Goal: Task Accomplishment & Management: Manage account settings

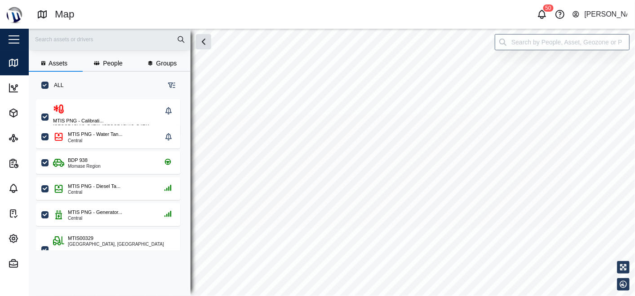
checkbox input "true"
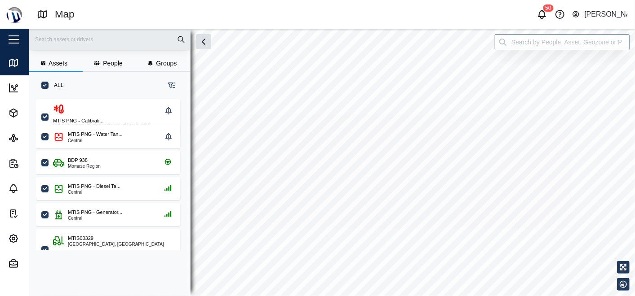
checkbox input "true"
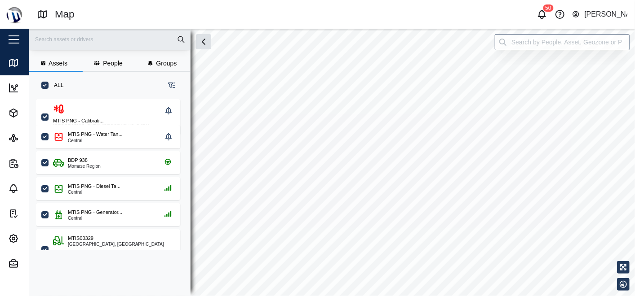
checkbox input "true"
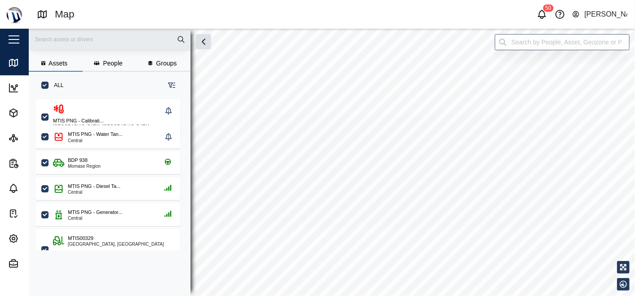
checkbox input "true"
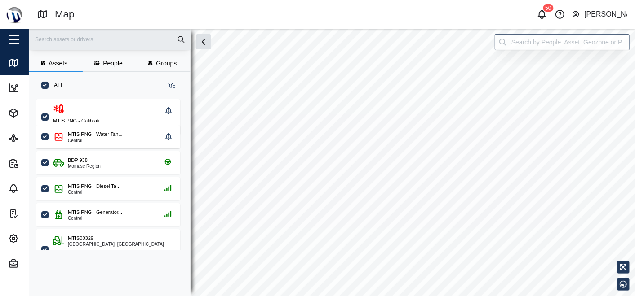
checkbox input "true"
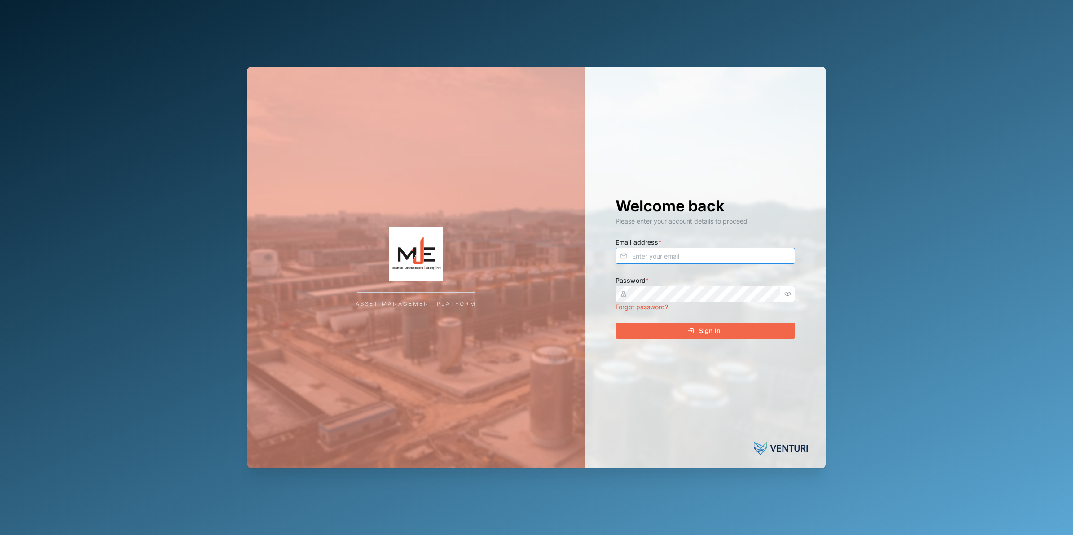
type input "[PERSON_NAME][EMAIL_ADDRESS][DOMAIN_NAME]"
click at [739, 335] on div "Sign In" at bounding box center [704, 330] width 165 height 15
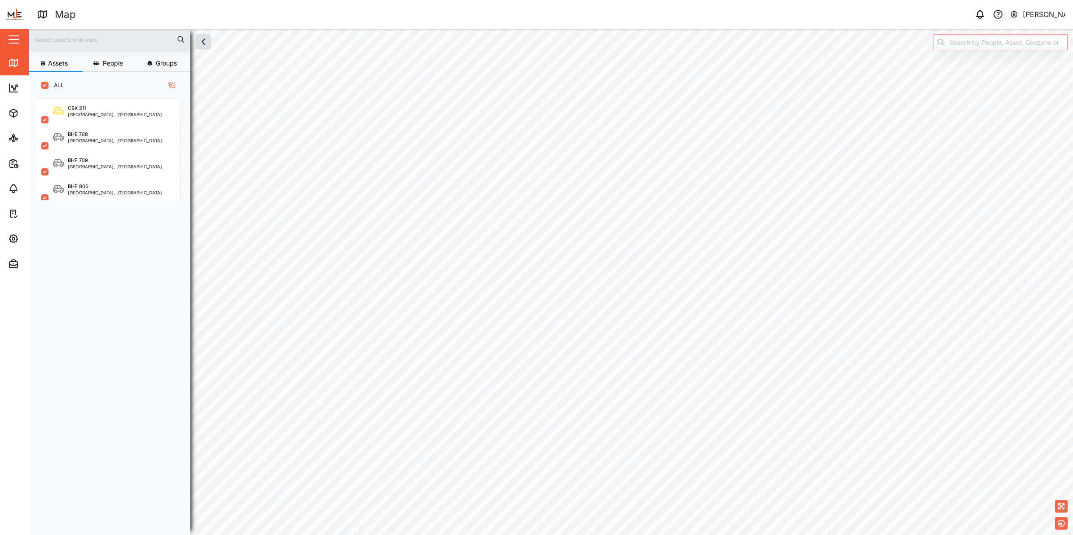
scroll to position [423, 139]
click at [93, 184] on div "BHF 806" at bounding box center [115, 187] width 94 height 8
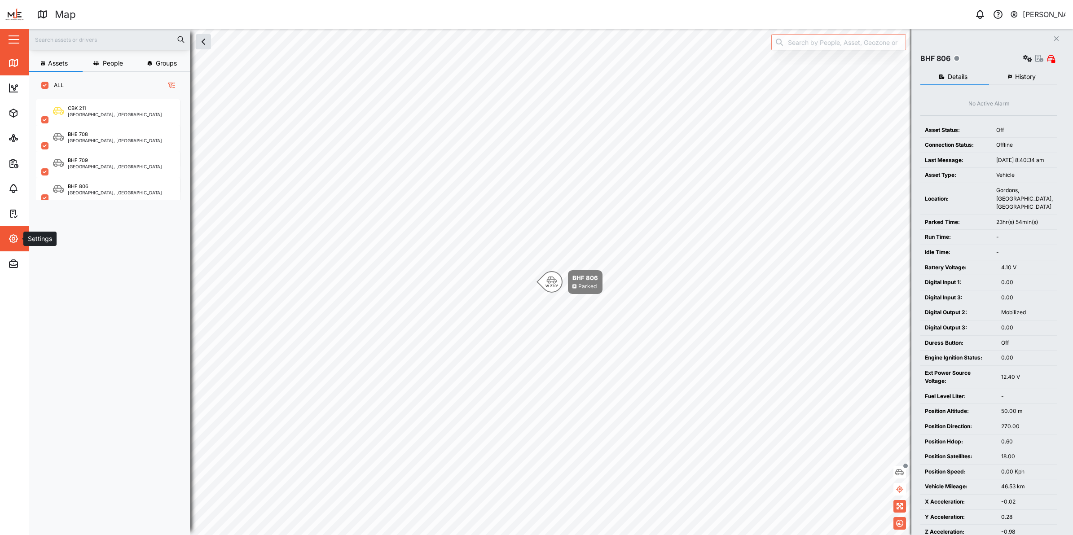
click at [10, 239] on icon "button" at bounding box center [13, 239] width 8 height 8
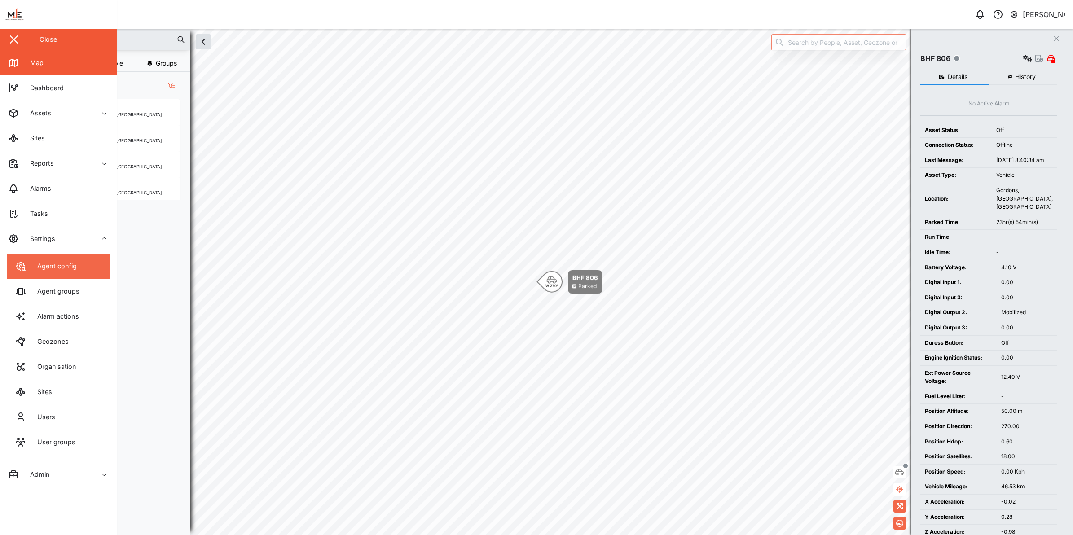
click at [25, 278] on link "Agent config" at bounding box center [58, 266] width 102 height 25
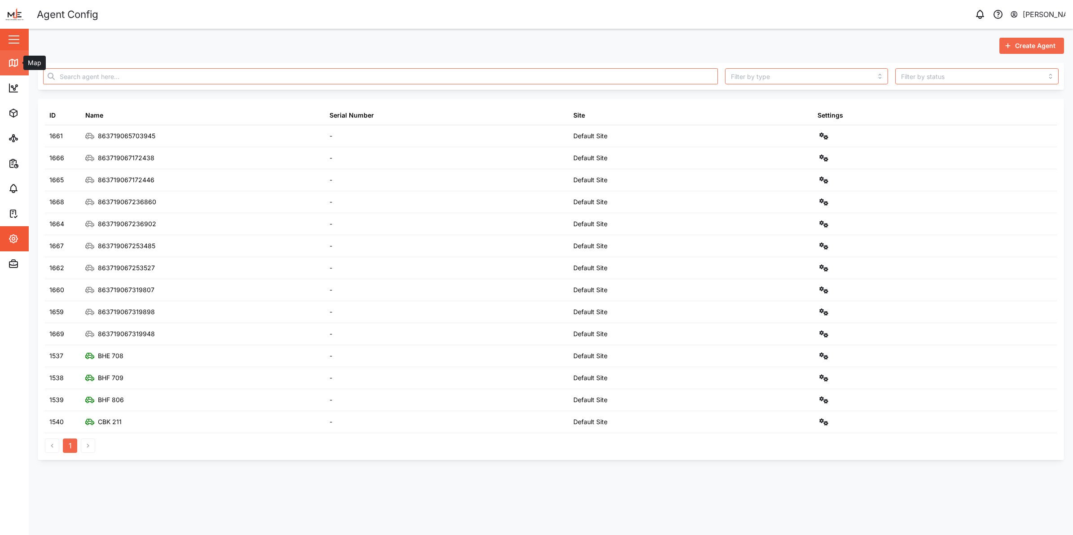
click at [18, 57] on icon at bounding box center [13, 62] width 11 height 11
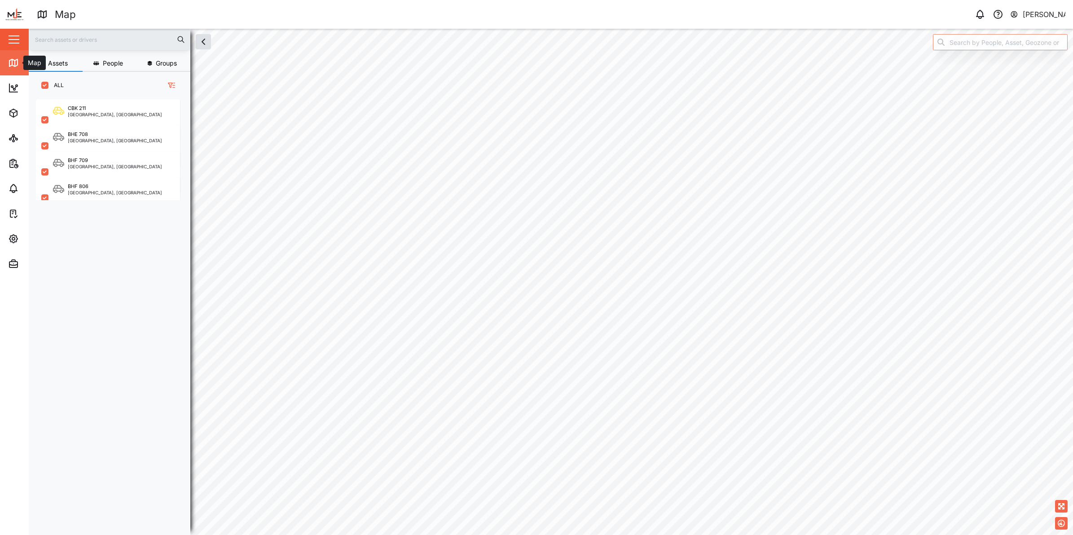
scroll to position [9, 9]
click at [88, 140] on div "[GEOGRAPHIC_DATA], [GEOGRAPHIC_DATA]" at bounding box center [115, 140] width 94 height 4
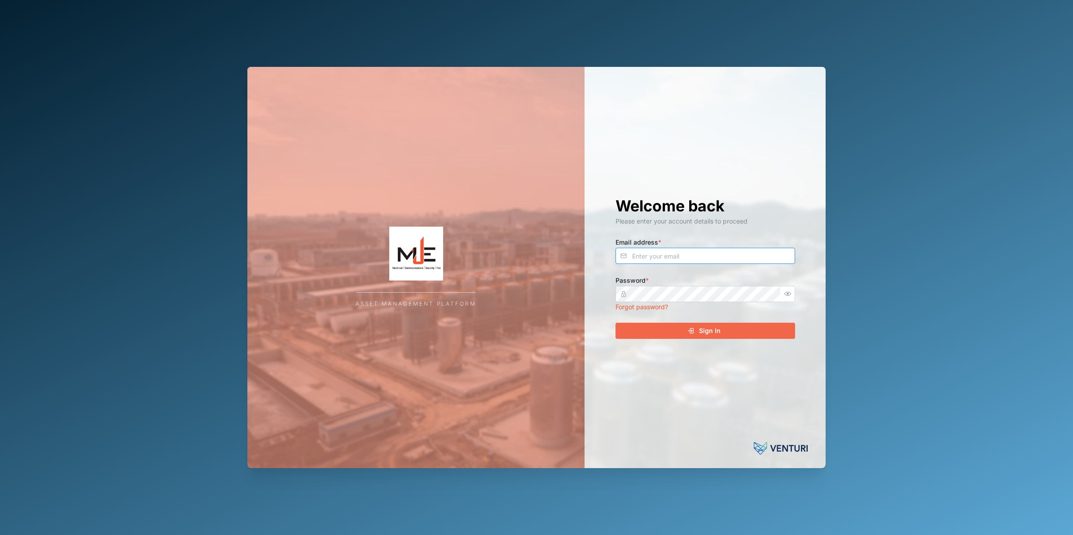
type input "[PERSON_NAME][EMAIL_ADDRESS][DOMAIN_NAME]"
click at [712, 344] on div "Welcome back Please enter your account details to proceed Email address * [PERS…" at bounding box center [706, 267] width 216 height 401
drag, startPoint x: 712, startPoint y: 342, endPoint x: 731, endPoint y: 319, distance: 29.3
click at [716, 336] on div "Welcome back Please enter your account details to proceed Email address * [PERS…" at bounding box center [706, 267] width 216 height 401
click at [734, 317] on div "Welcome back Please enter your account details to proceed Email address * [PERS…" at bounding box center [706, 267] width 216 height 401
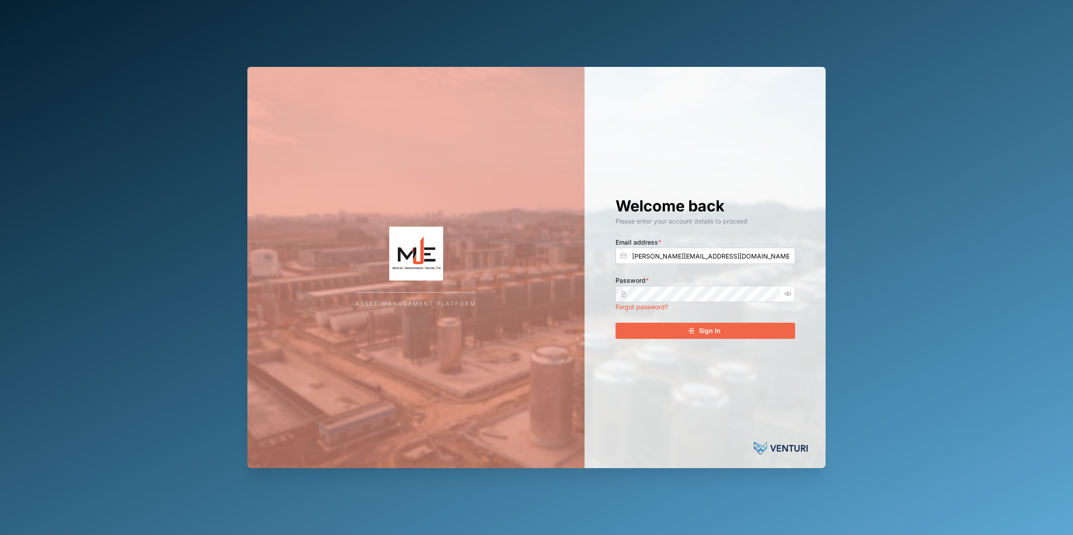
click at [739, 323] on div "Sign In" at bounding box center [704, 330] width 165 height 15
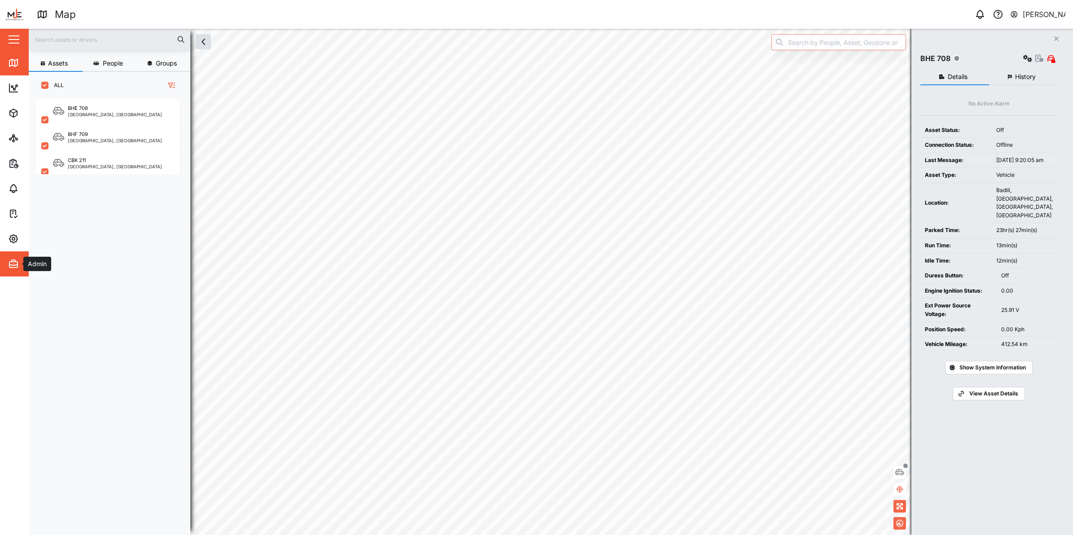
click at [18, 256] on span "Admin" at bounding box center [49, 263] width 82 height 25
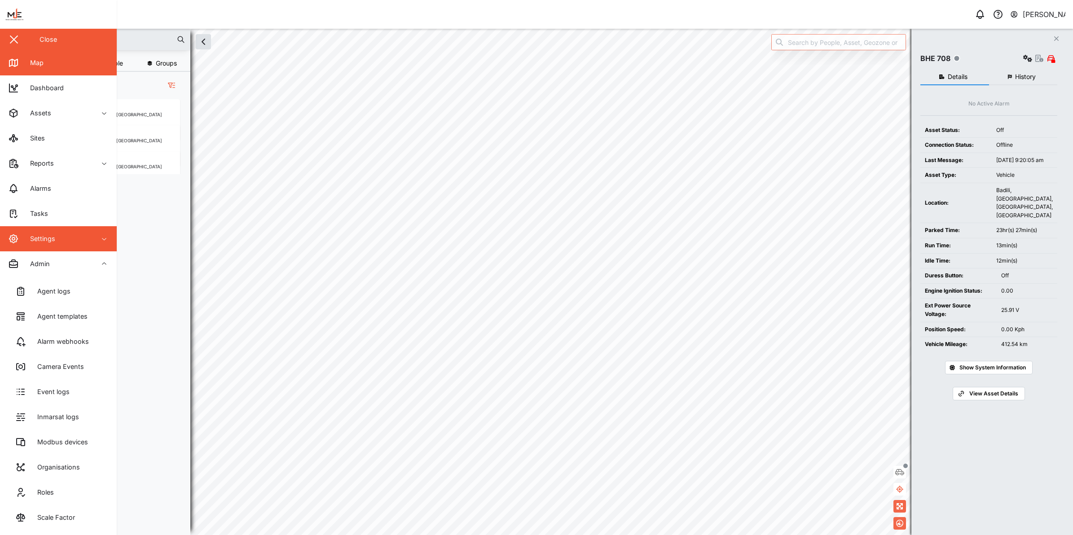
click at [23, 243] on div "Settings" at bounding box center [39, 239] width 32 height 10
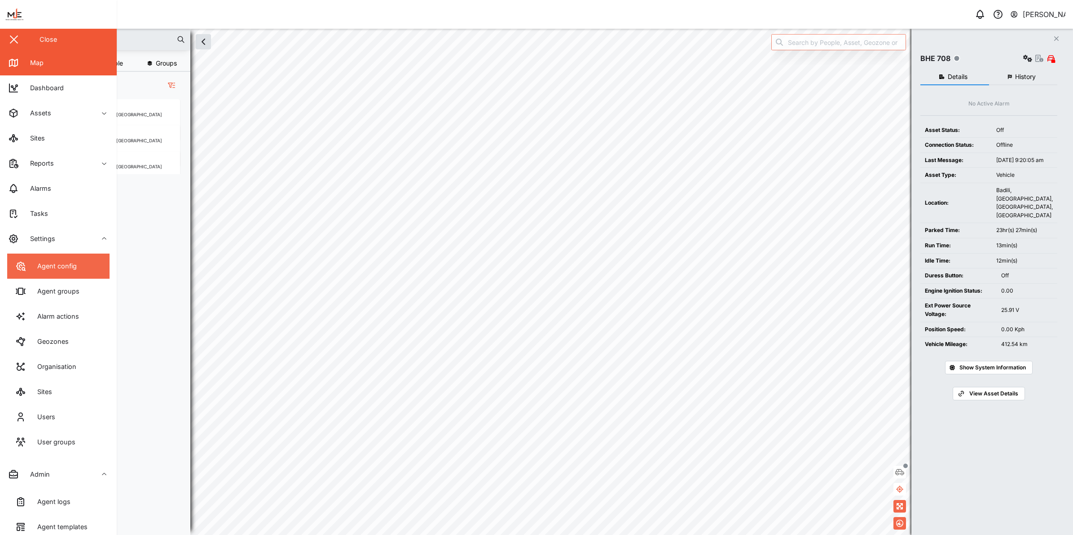
click at [85, 259] on link "Agent config" at bounding box center [58, 266] width 102 height 25
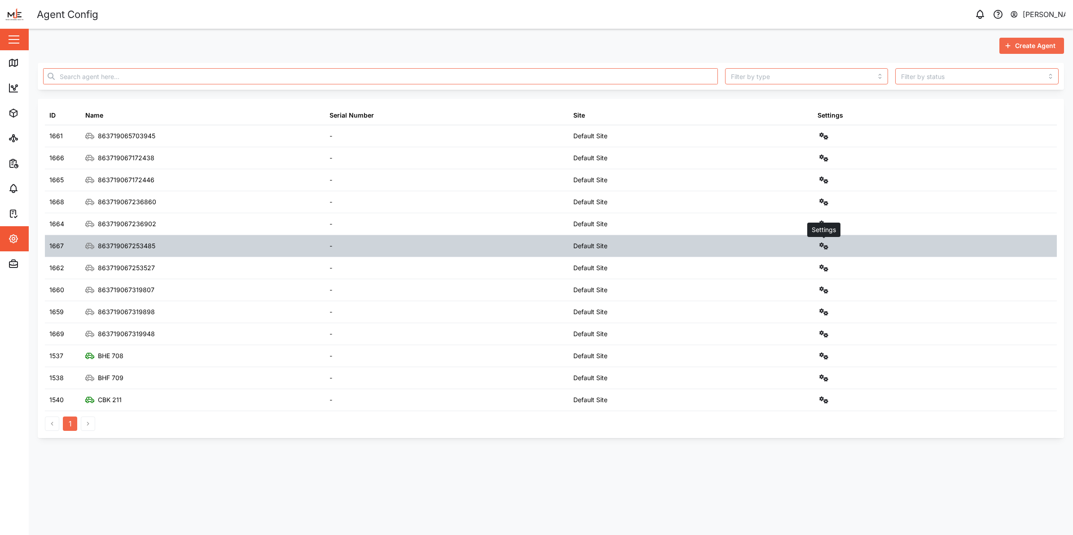
click at [826, 245] on icon "button" at bounding box center [824, 245] width 9 height 7
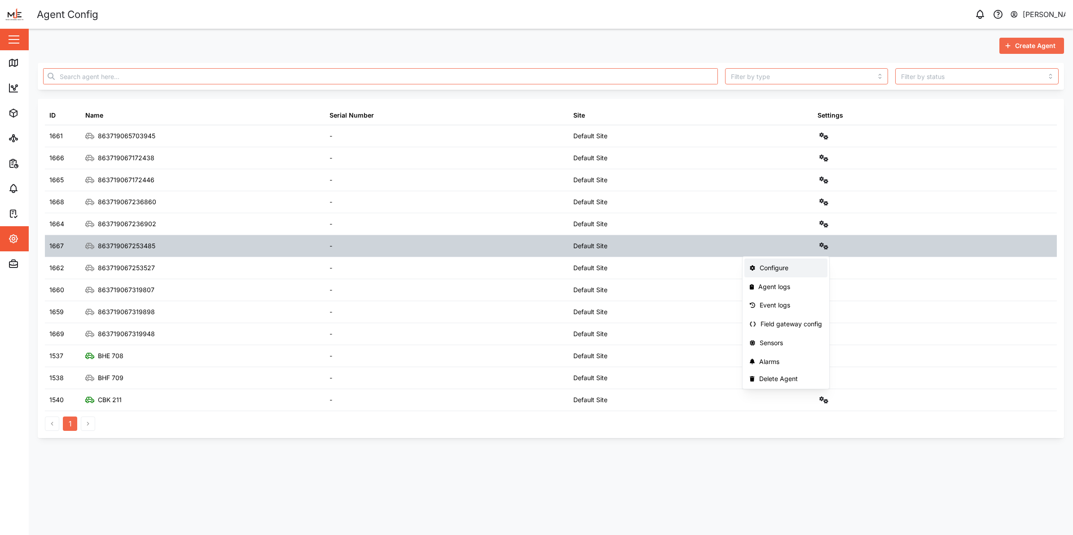
click at [815, 260] on link "Configure" at bounding box center [786, 268] width 83 height 19
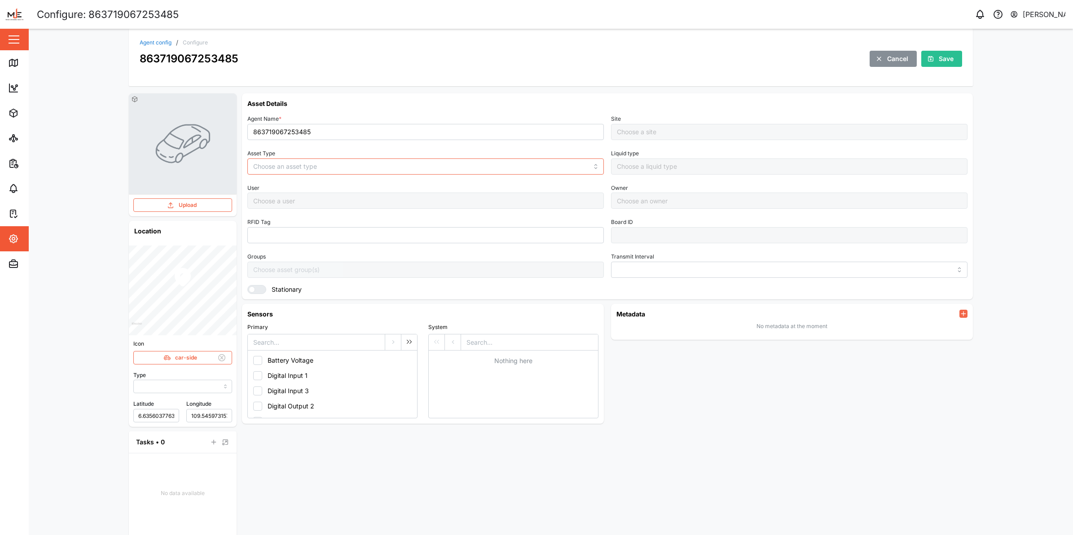
type input "MANUAL"
type input "VEHICLE"
type input "5 minutes"
type input "Default Site"
click at [313, 128] on input "863719067253485" at bounding box center [425, 132] width 357 height 16
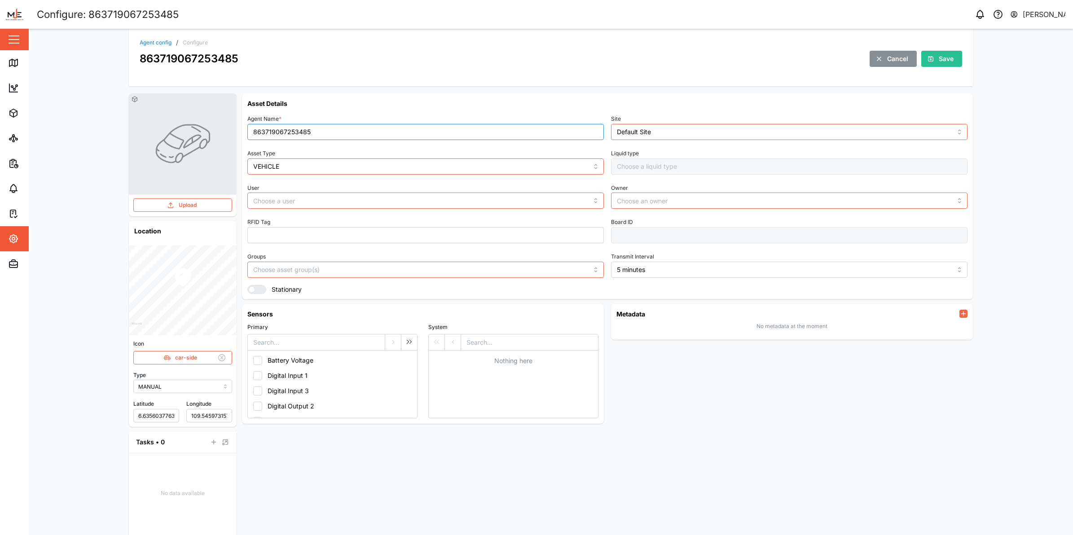
click at [313, 128] on input "863719067253485" at bounding box center [425, 132] width 357 height 16
type input "BEJ 813"
click at [939, 59] on span "Save" at bounding box center [946, 58] width 15 height 15
click at [7, 45] on button "button" at bounding box center [13, 39] width 15 height 15
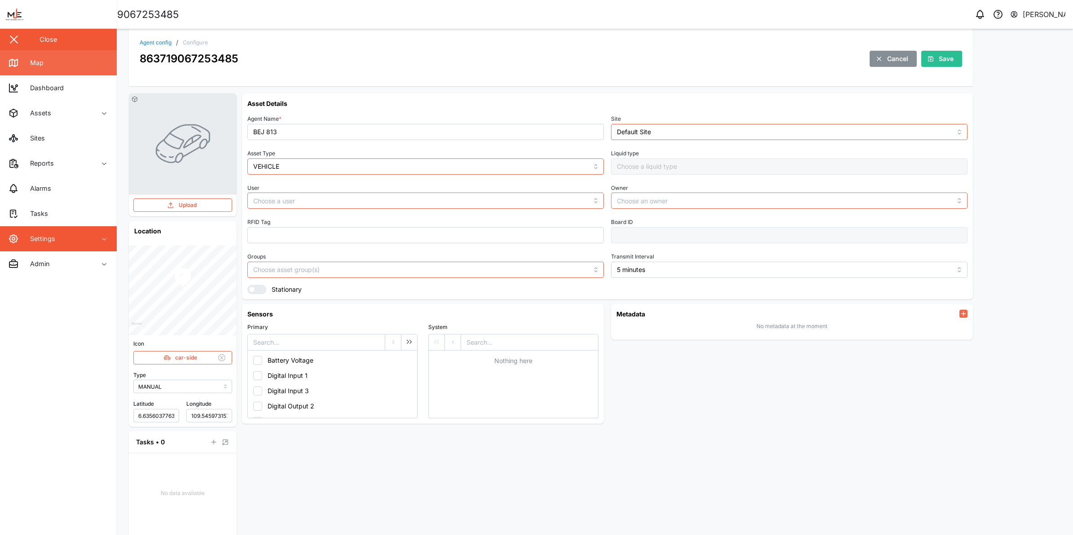
click at [14, 59] on icon at bounding box center [13, 62] width 11 height 11
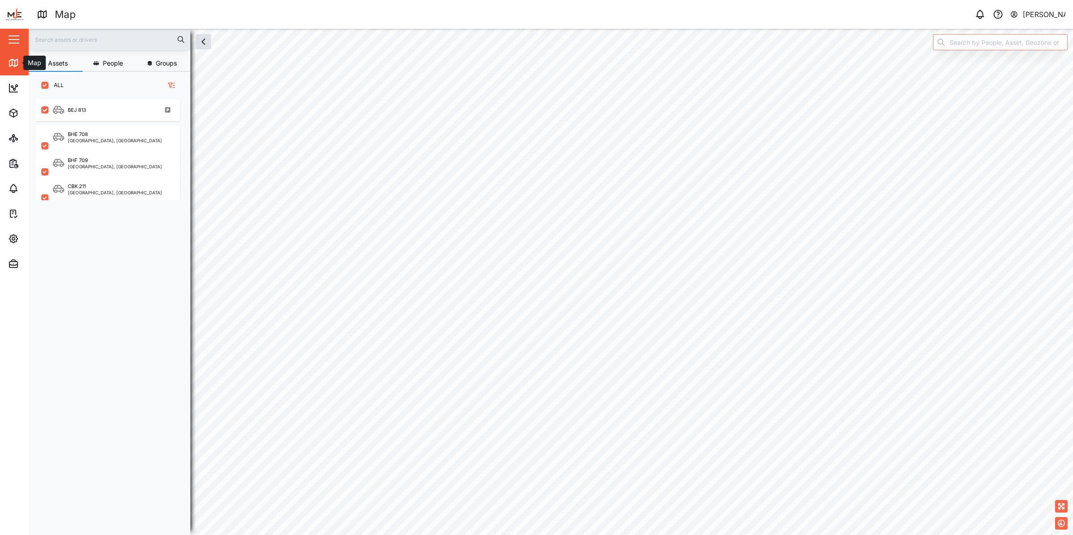
scroll to position [9, 9]
